Goal: Navigation & Orientation: Find specific page/section

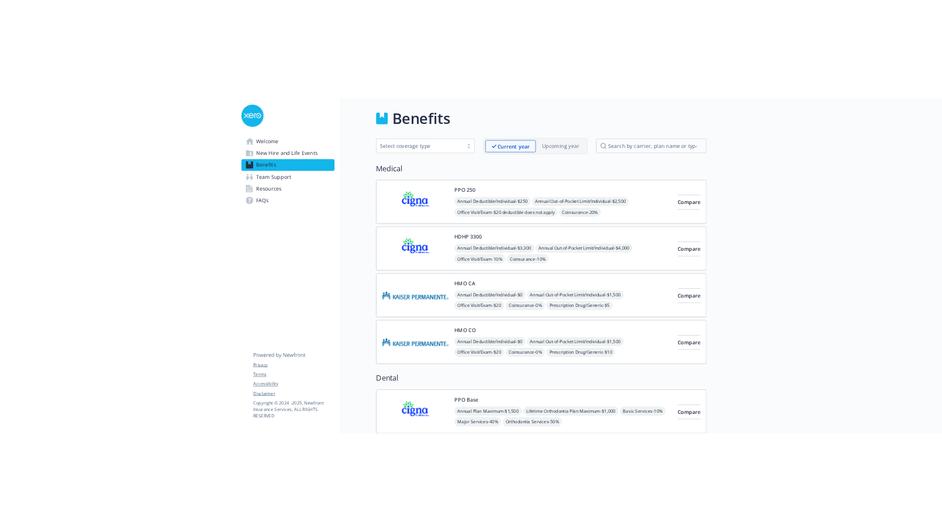
scroll to position [579, 0]
